Goal: Navigation & Orientation: Find specific page/section

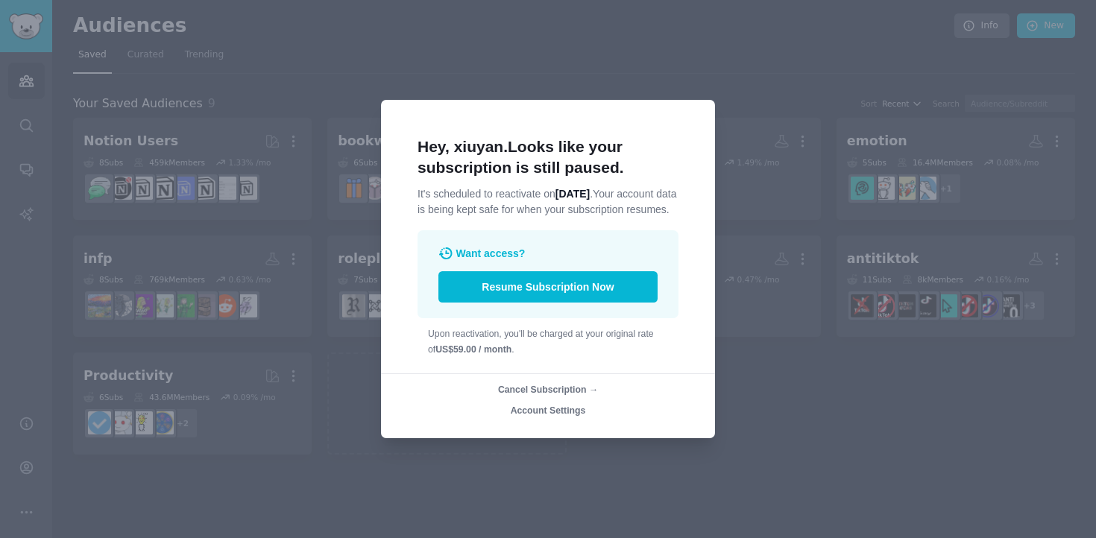
click at [575, 395] on span "Cancel Subscription →" at bounding box center [548, 390] width 100 height 10
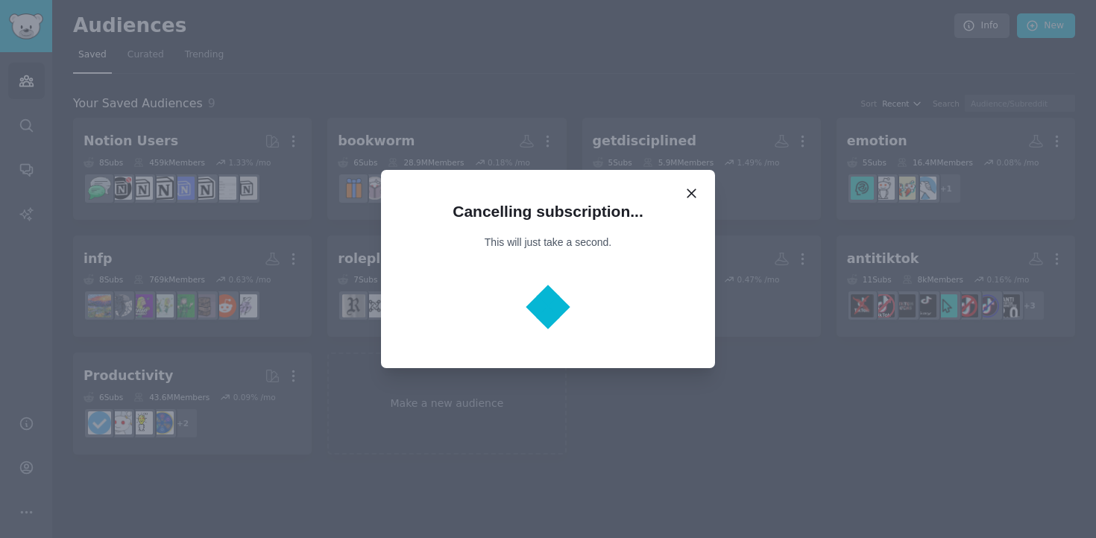
click at [695, 183] on div "Cancelling subscription... This will just take a second." at bounding box center [548, 269] width 334 height 199
click at [692, 196] on icon at bounding box center [691, 194] width 16 height 16
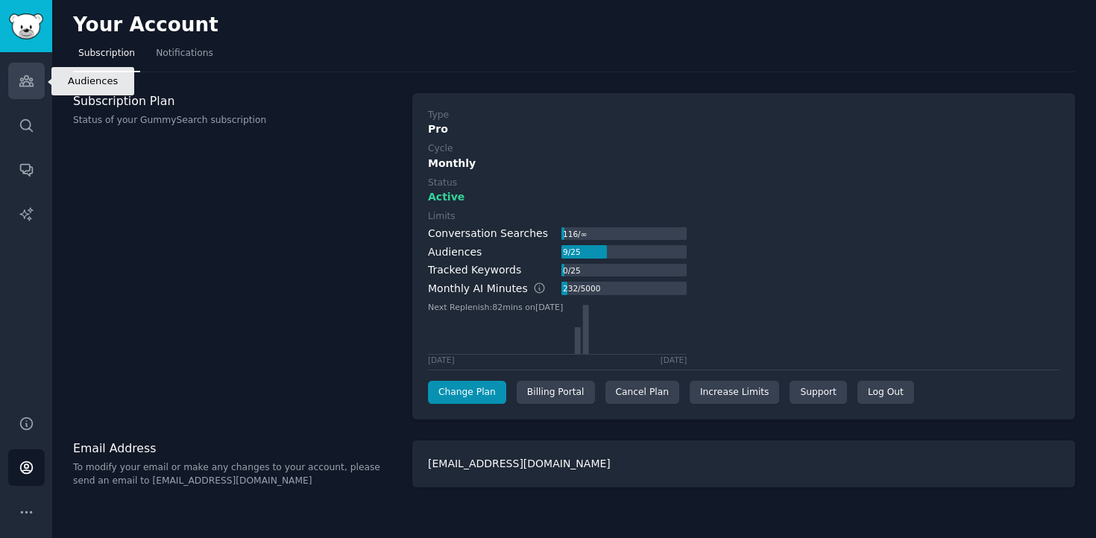
click at [35, 78] on link "Audiences" at bounding box center [26, 81] width 37 height 37
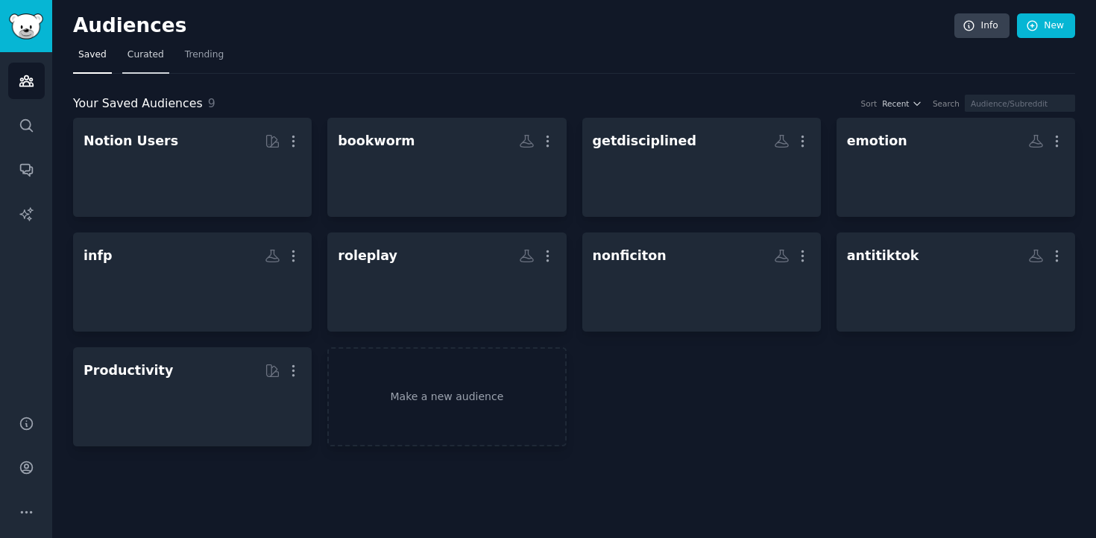
click at [144, 60] on span "Curated" at bounding box center [145, 54] width 37 height 13
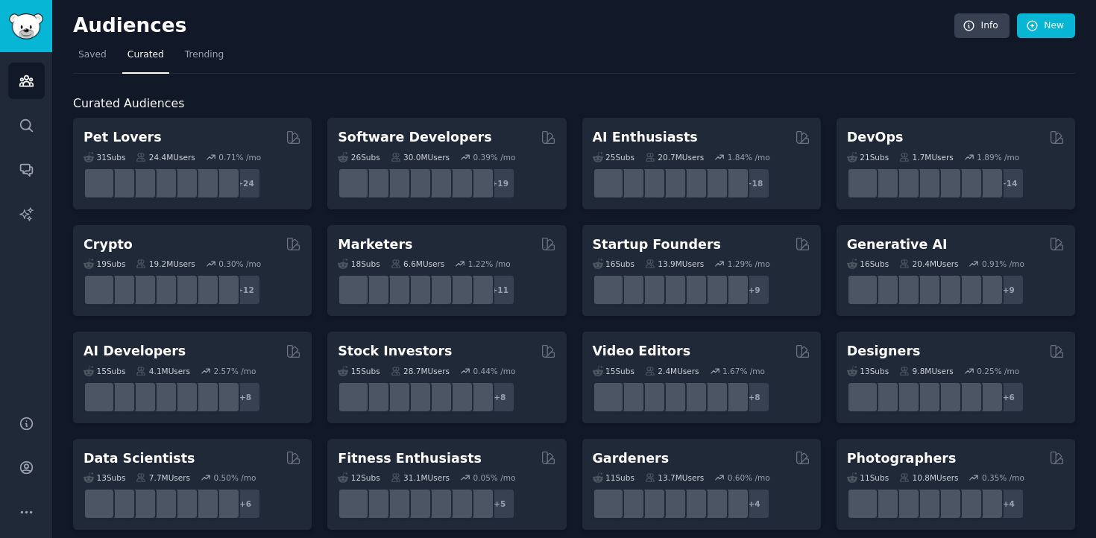
scroll to position [10, 0]
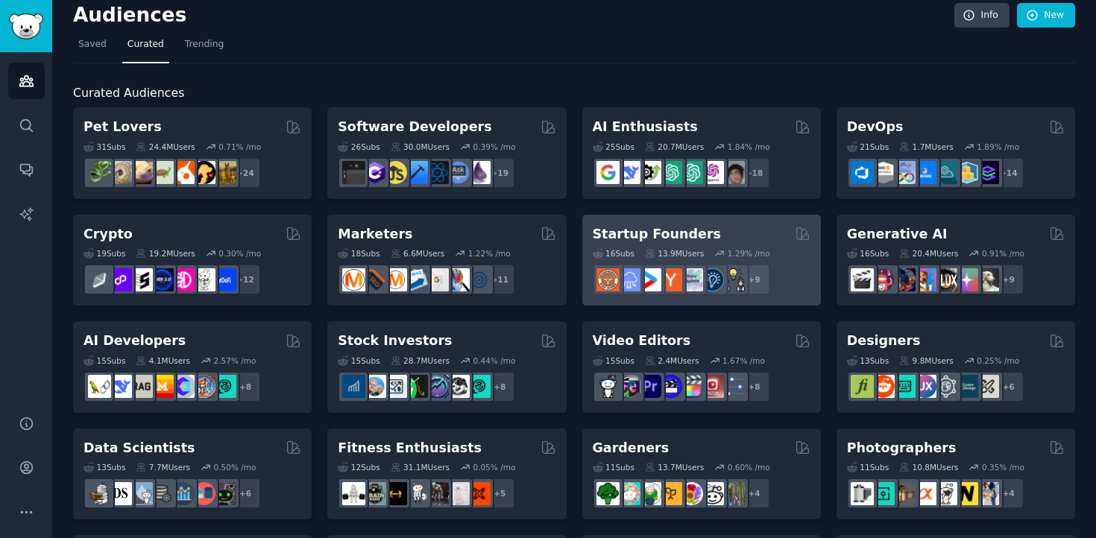
click at [686, 237] on h2 "Startup Founders" at bounding box center [656, 234] width 128 height 19
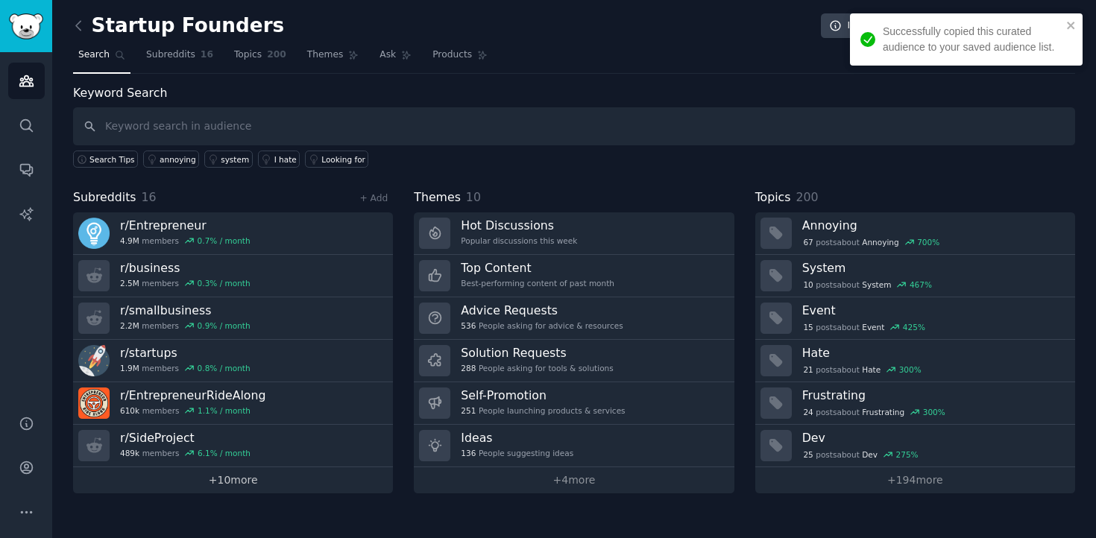
click at [227, 475] on link "+ 10 more" at bounding box center [233, 480] width 320 height 26
